Goal: Register for event/course

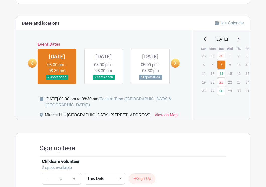
scroll to position [244, 0]
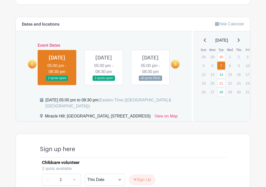
click at [104, 81] on link at bounding box center [104, 81] width 0 height 0
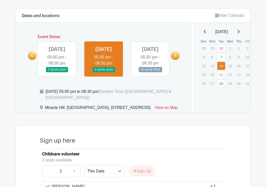
scroll to position [243, 0]
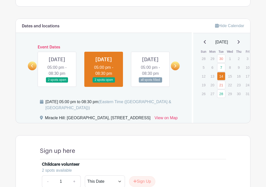
click at [151, 83] on link at bounding box center [151, 83] width 0 height 0
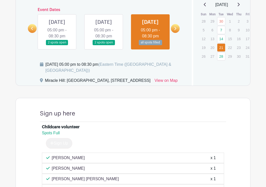
scroll to position [274, 0]
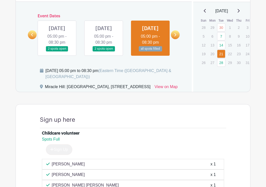
click at [174, 37] on icon at bounding box center [175, 35] width 2 height 4
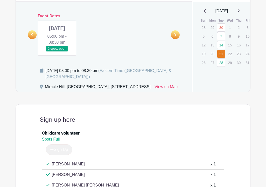
click at [57, 52] on link at bounding box center [57, 52] width 0 height 0
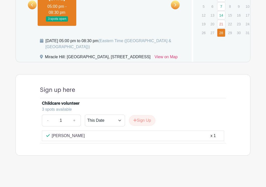
scroll to position [323, 0]
